Goal: Browse casually

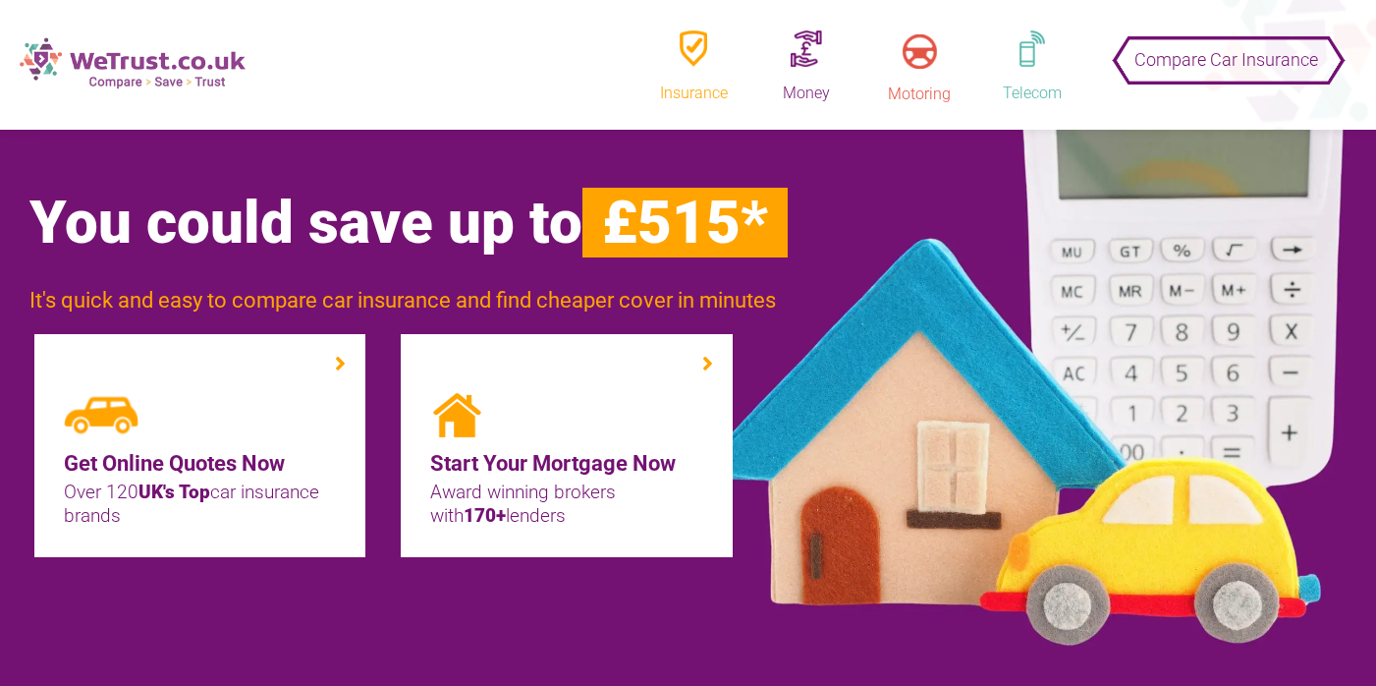
click at [152, 64] on img at bounding box center [133, 63] width 226 height 52
click at [174, 46] on img at bounding box center [133, 63] width 226 height 52
click at [169, 37] on img at bounding box center [133, 63] width 226 height 52
click at [155, 68] on img at bounding box center [133, 63] width 226 height 52
